Goal: Task Accomplishment & Management: Manage account settings

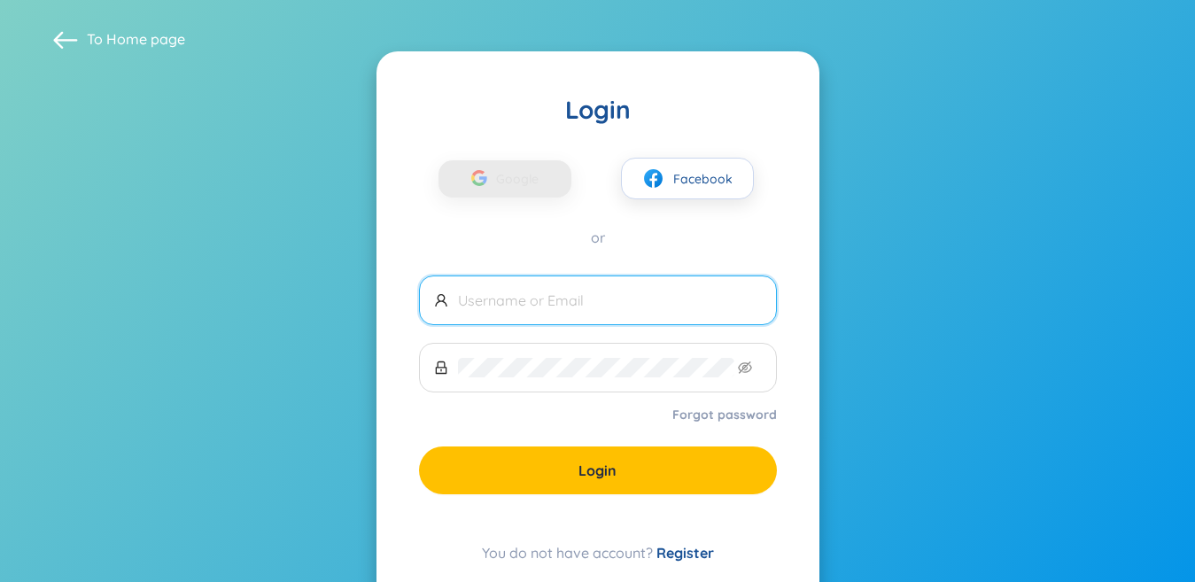
click at [729, 309] on input "text" at bounding box center [610, 299] width 304 height 19
type input "h"
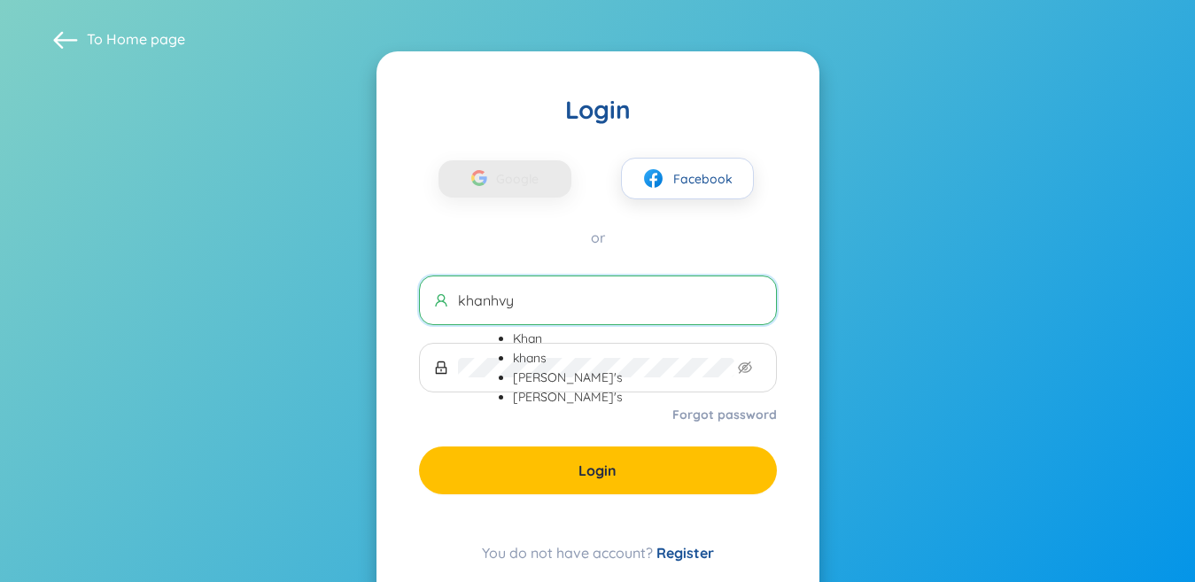
type input "khanhvy"
click at [56, 43] on span at bounding box center [65, 39] width 25 height 25
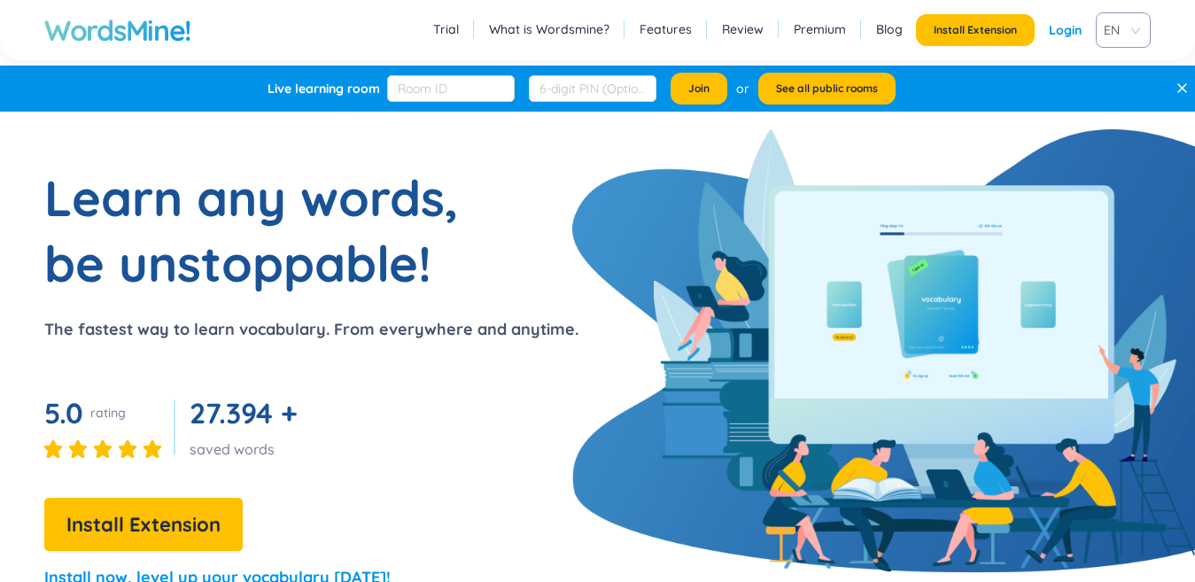
click at [1056, 25] on link "Login" at bounding box center [1064, 30] width 33 height 32
click at [1072, 25] on link "Login" at bounding box center [1064, 30] width 33 height 32
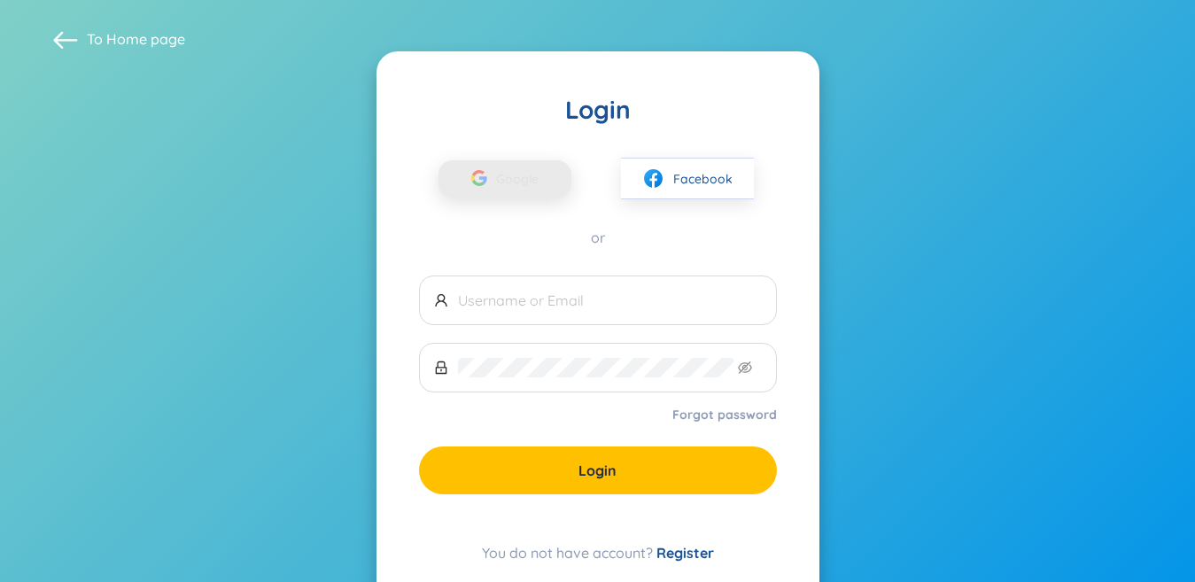
click at [528, 182] on span "Google" at bounding box center [521, 178] width 51 height 37
click at [528, 181] on span "Google" at bounding box center [521, 178] width 51 height 37
click at [589, 304] on input "text" at bounding box center [610, 299] width 304 height 19
type input "h"
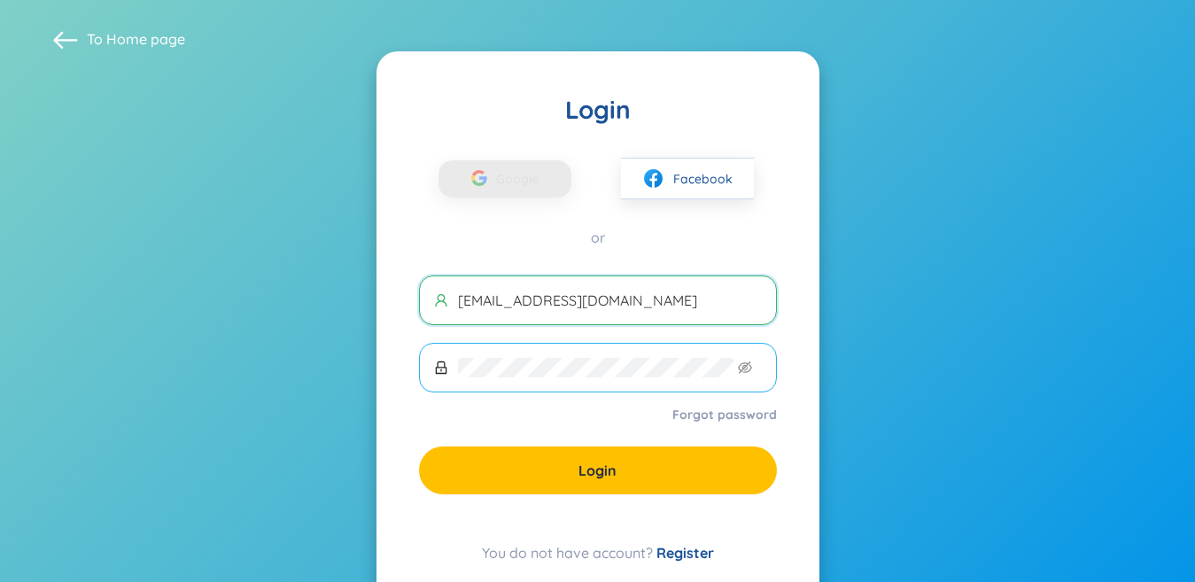
type input "[EMAIL_ADDRESS][DOMAIN_NAME]"
click at [602, 381] on span at bounding box center [598, 368] width 358 height 50
click at [752, 365] on span at bounding box center [598, 368] width 358 height 50
click at [748, 371] on icon "eye-invisible" at bounding box center [745, 367] width 14 height 12
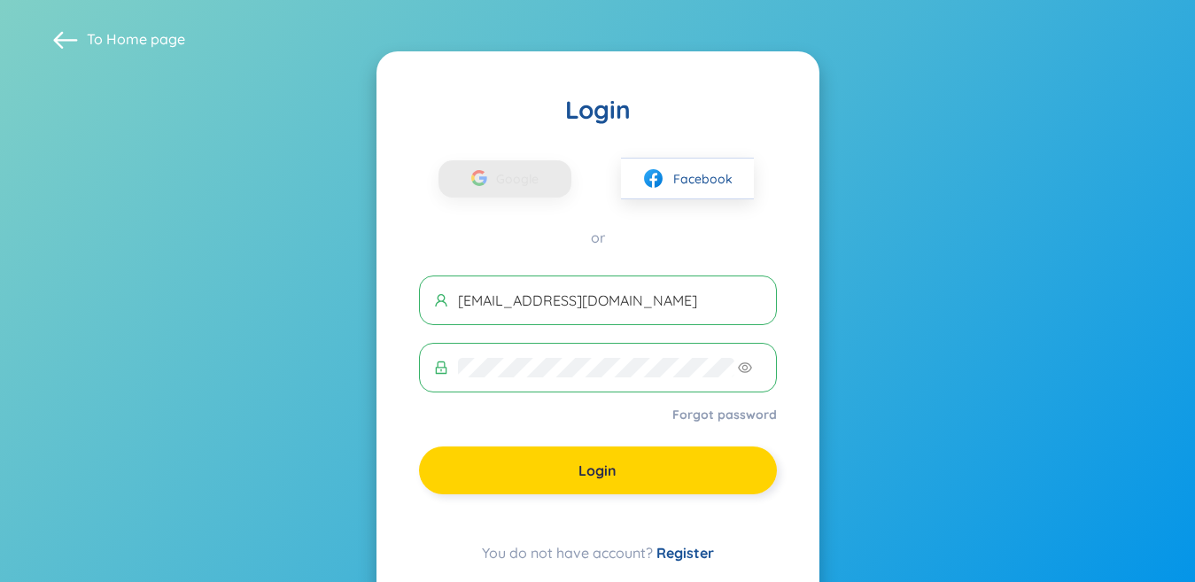
click at [668, 499] on div "Login Google Facebook or [EMAIL_ADDRESS][DOMAIN_NAME] Forgot password Login You…" at bounding box center [597, 328] width 443 height 554
click at [669, 488] on button "Login" at bounding box center [598, 470] width 358 height 48
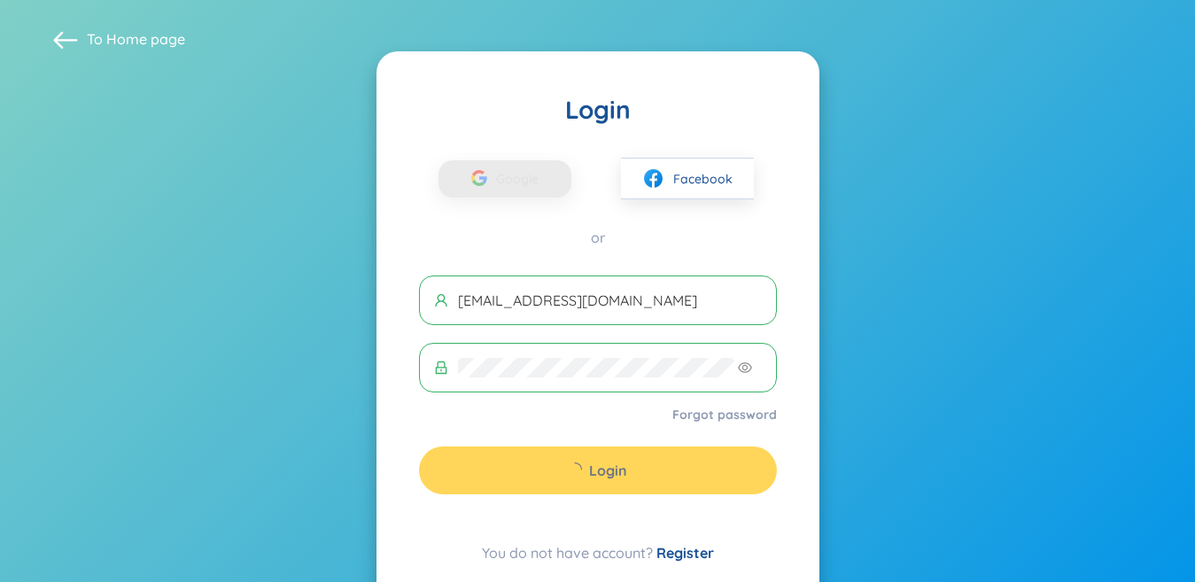
click at [685, 469] on div "Login" at bounding box center [598, 470] width 358 height 48
click at [685, 474] on div "Login" at bounding box center [598, 470] width 358 height 48
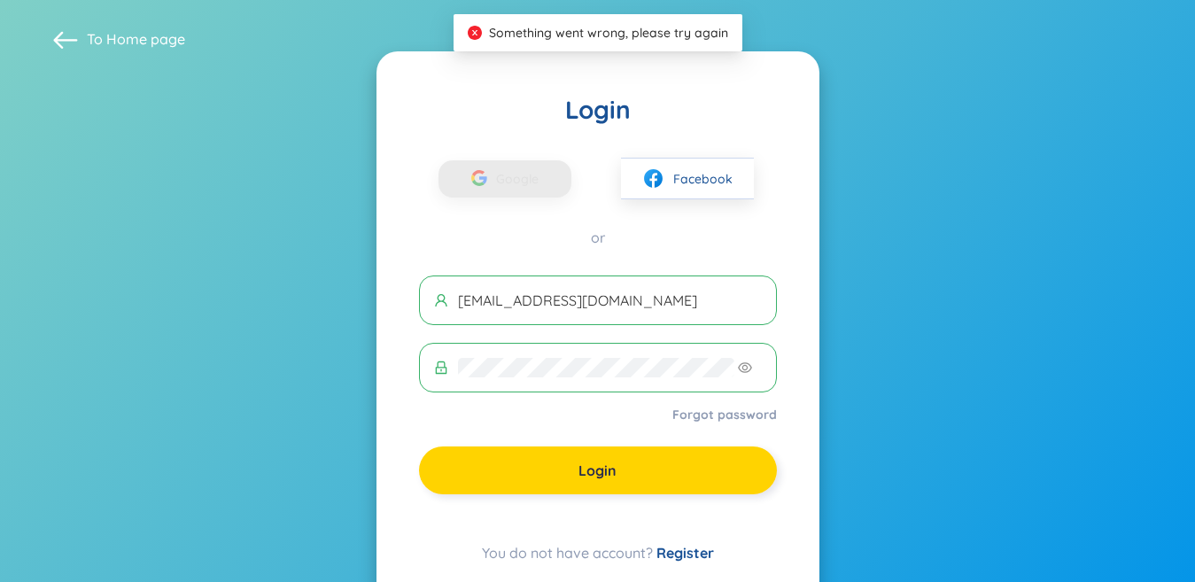
click at [636, 482] on button "Login" at bounding box center [598, 470] width 358 height 48
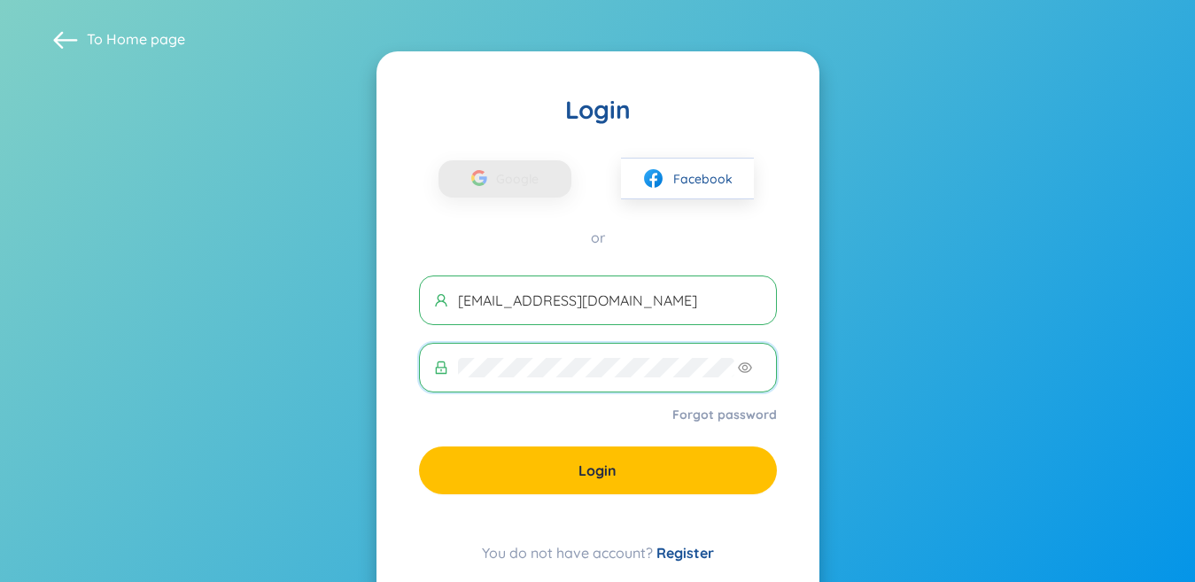
click at [742, 467] on button "Login" at bounding box center [598, 470] width 358 height 48
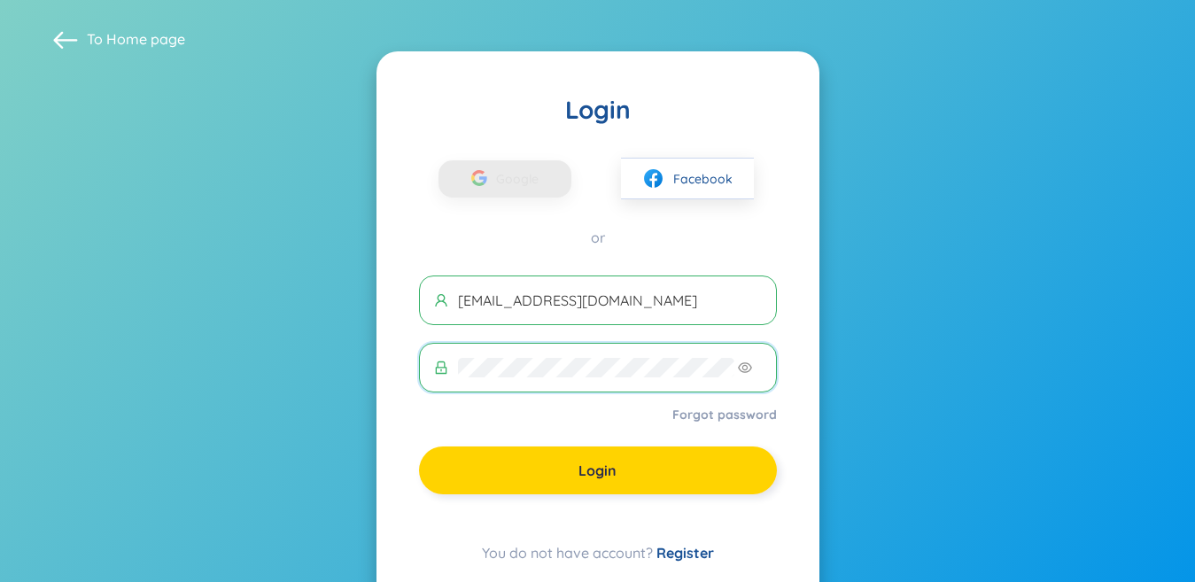
click at [756, 475] on button "Login" at bounding box center [598, 470] width 358 height 48
